Goal: Task Accomplishment & Management: Manage account settings

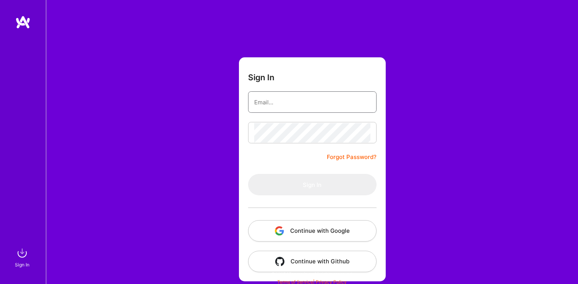
type input "[EMAIL_ADDRESS][DOMAIN_NAME]"
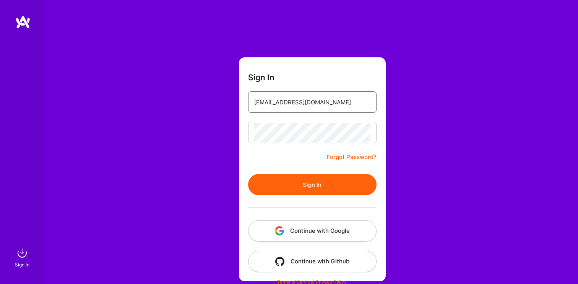
click at [321, 111] on input "[EMAIL_ADDRESS][DOMAIN_NAME]" at bounding box center [312, 103] width 116 height 20
click at [312, 190] on button "Sign In" at bounding box center [312, 184] width 129 height 21
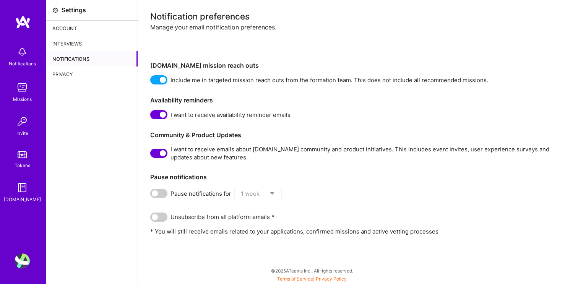
click at [23, 93] on img at bounding box center [22, 87] width 15 height 15
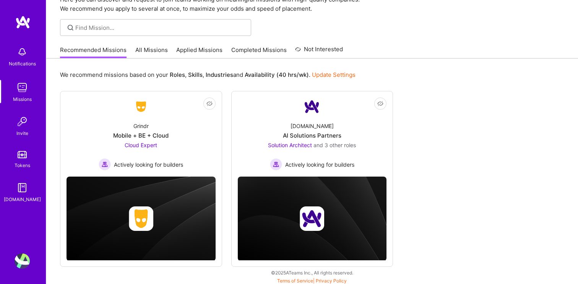
scroll to position [39, 0]
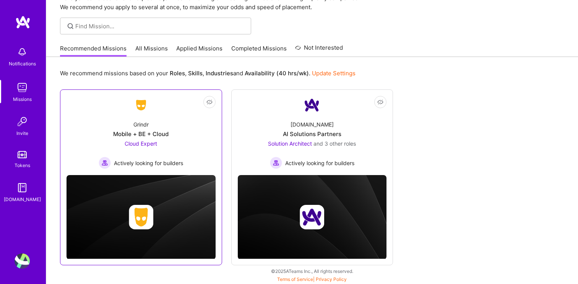
click at [145, 144] on span "Cloud Expert" at bounding box center [141, 143] width 33 height 7
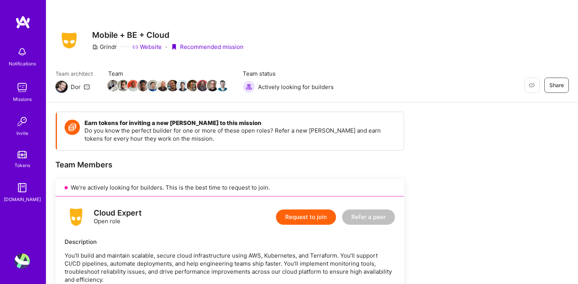
scroll to position [5, 0]
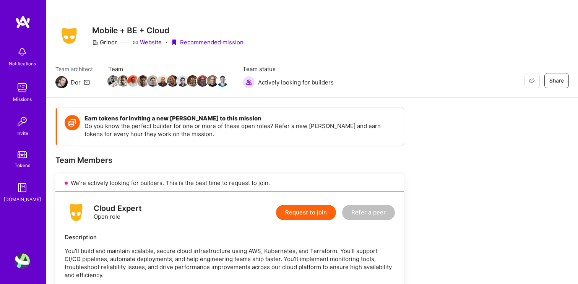
click at [24, 23] on img at bounding box center [22, 22] width 15 height 14
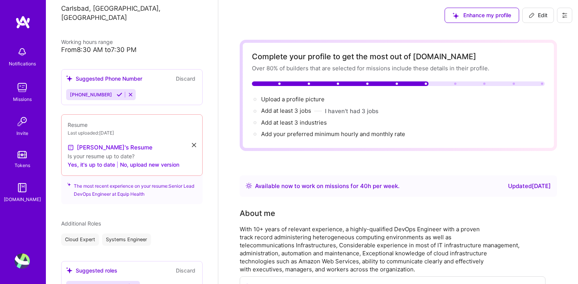
scroll to position [158, 0]
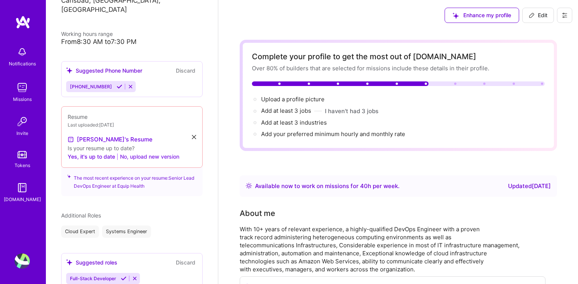
click at [145, 152] on button "No, upload new version" at bounding box center [149, 156] width 59 height 9
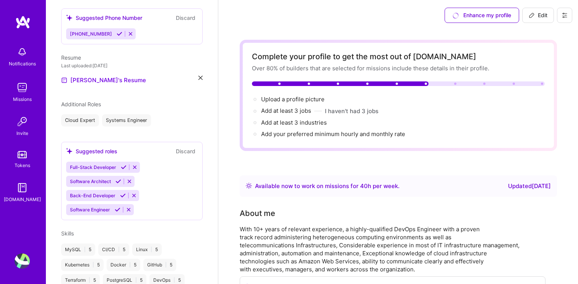
scroll to position [212, 0]
click at [133, 164] on icon at bounding box center [135, 167] width 6 height 6
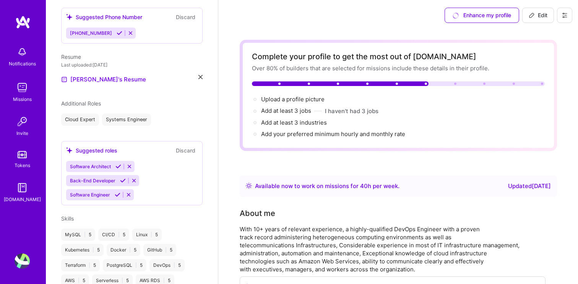
click at [133, 177] on button at bounding box center [134, 180] width 10 height 7
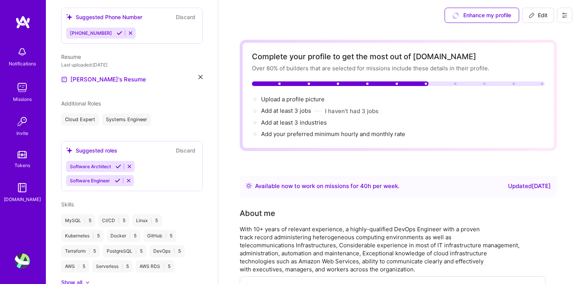
drag, startPoint x: 130, startPoint y: 171, endPoint x: 156, endPoint y: 164, distance: 26.2
click at [156, 164] on div "Software Architect Software Engineer" at bounding box center [132, 173] width 132 height 25
click at [129, 178] on icon at bounding box center [129, 181] width 6 height 6
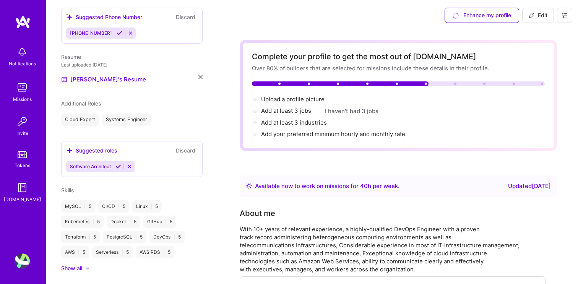
click at [129, 164] on icon at bounding box center [130, 167] width 6 height 6
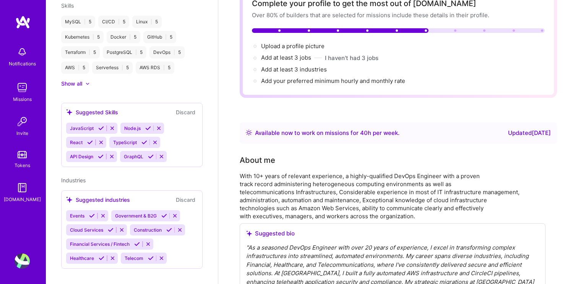
scroll to position [54, 0]
